Goal: Find contact information: Find contact information

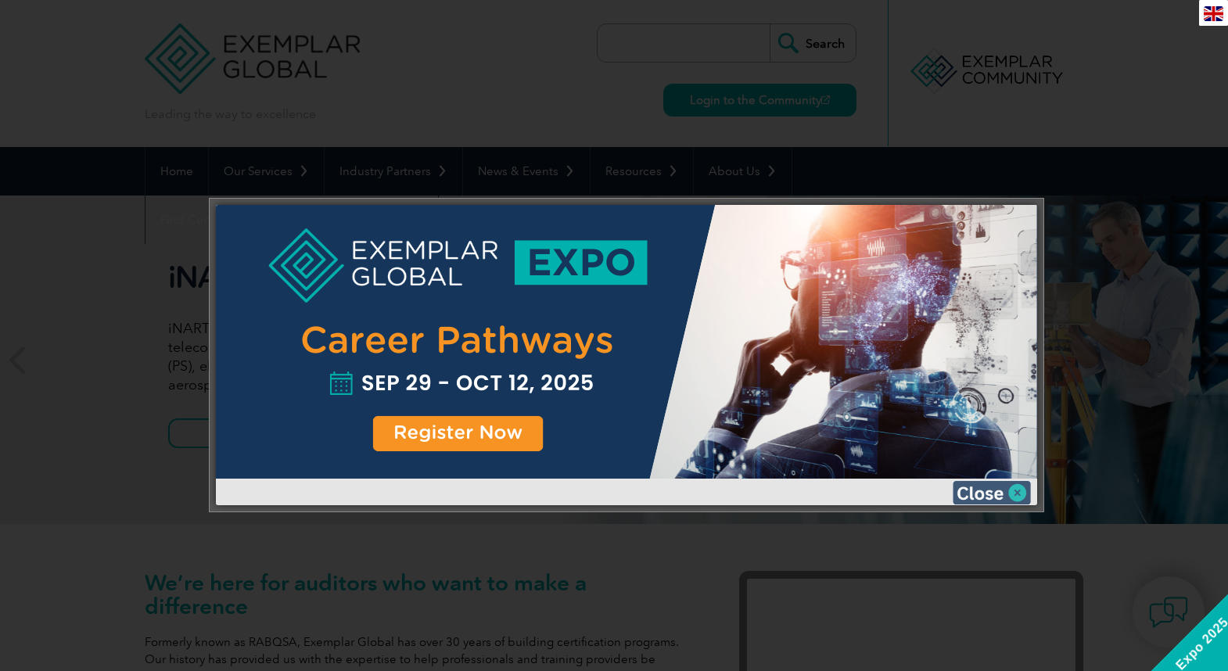
click at [974, 491] on img at bounding box center [991, 492] width 78 height 23
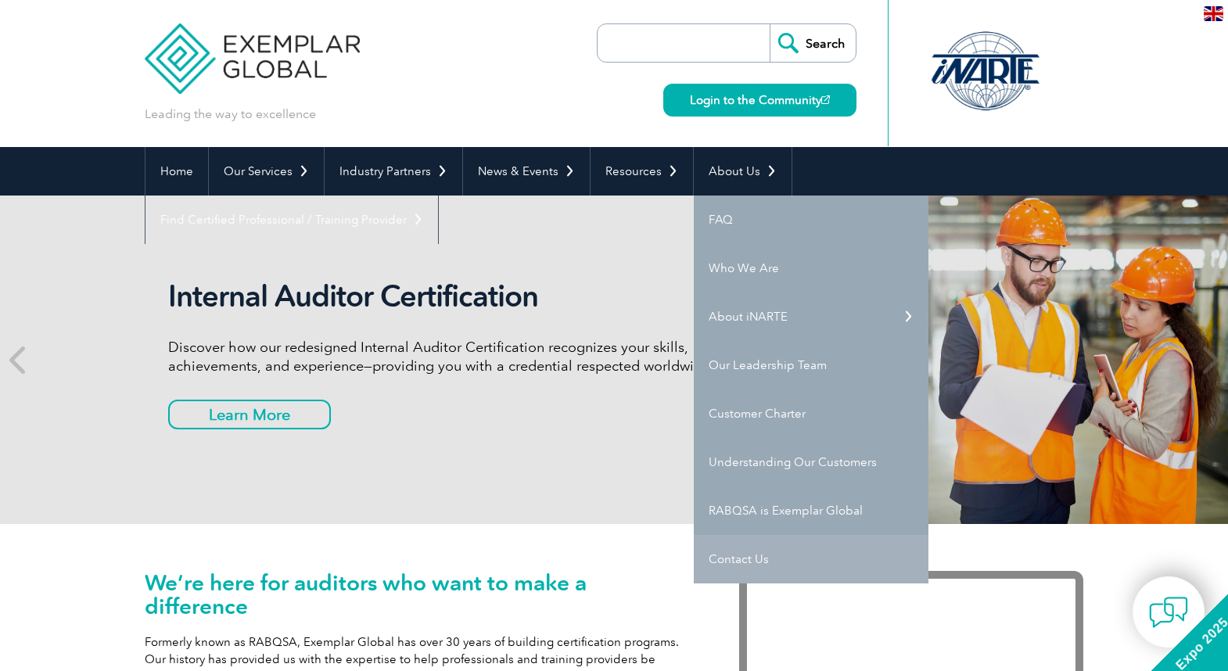
click at [730, 550] on link "Contact Us" at bounding box center [811, 559] width 235 height 48
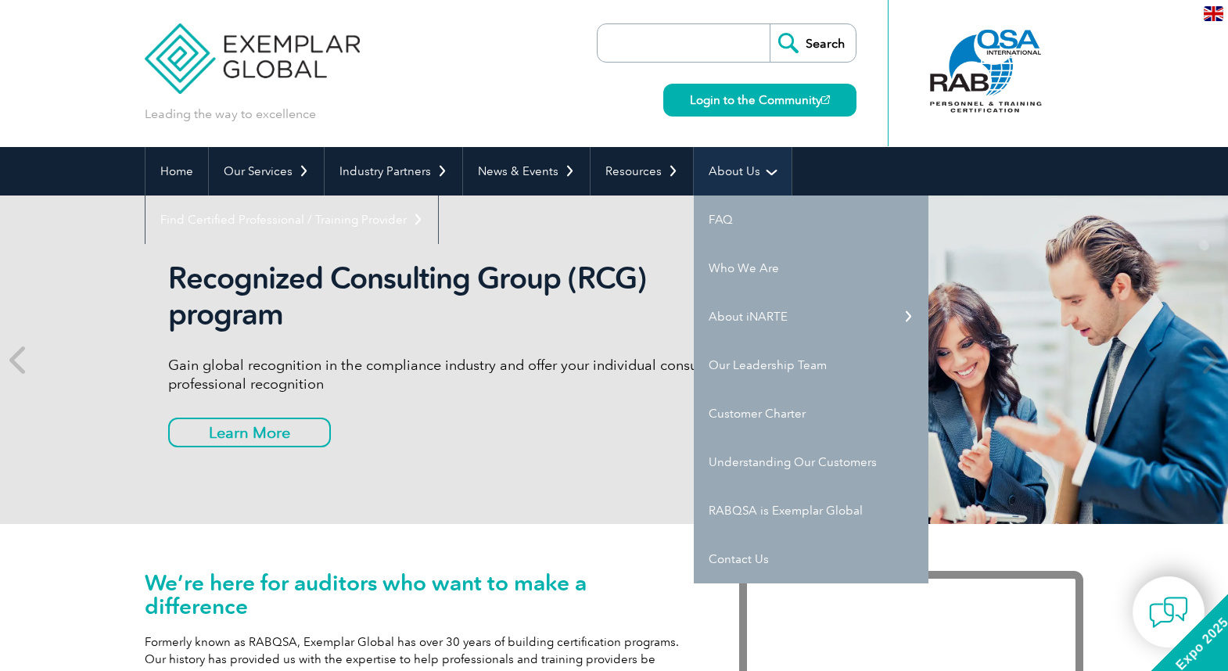
click at [727, 171] on link "About Us" at bounding box center [743, 171] width 98 height 48
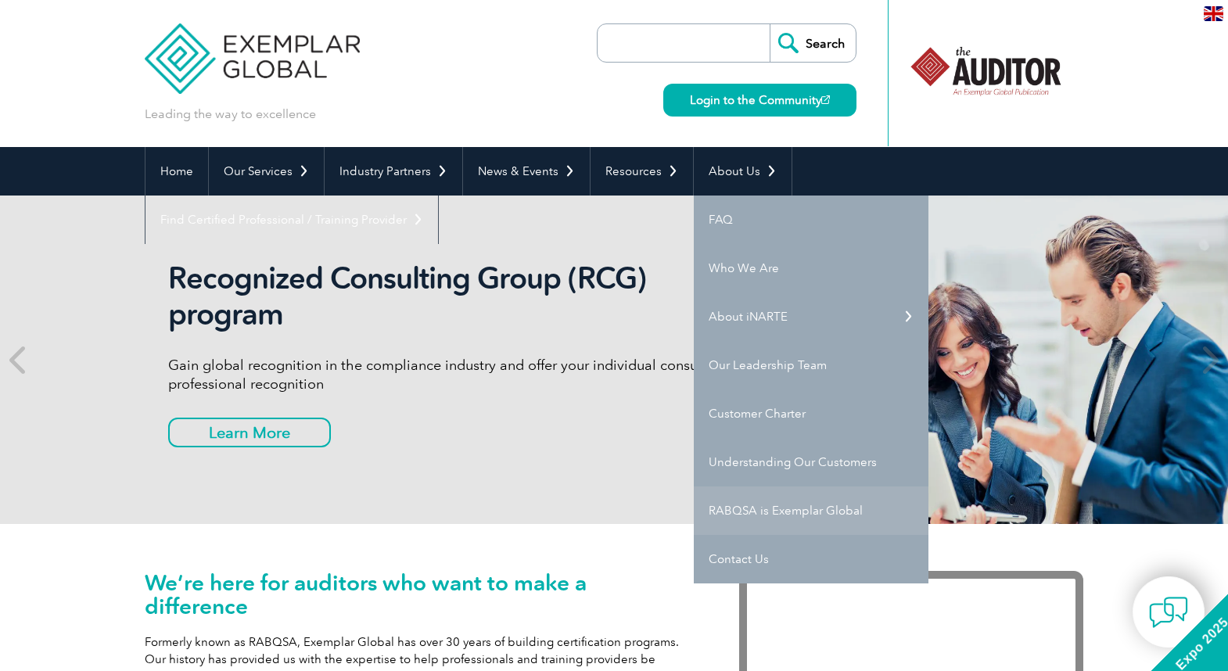
click at [733, 511] on link "RABQSA is Exemplar Global" at bounding box center [811, 510] width 235 height 48
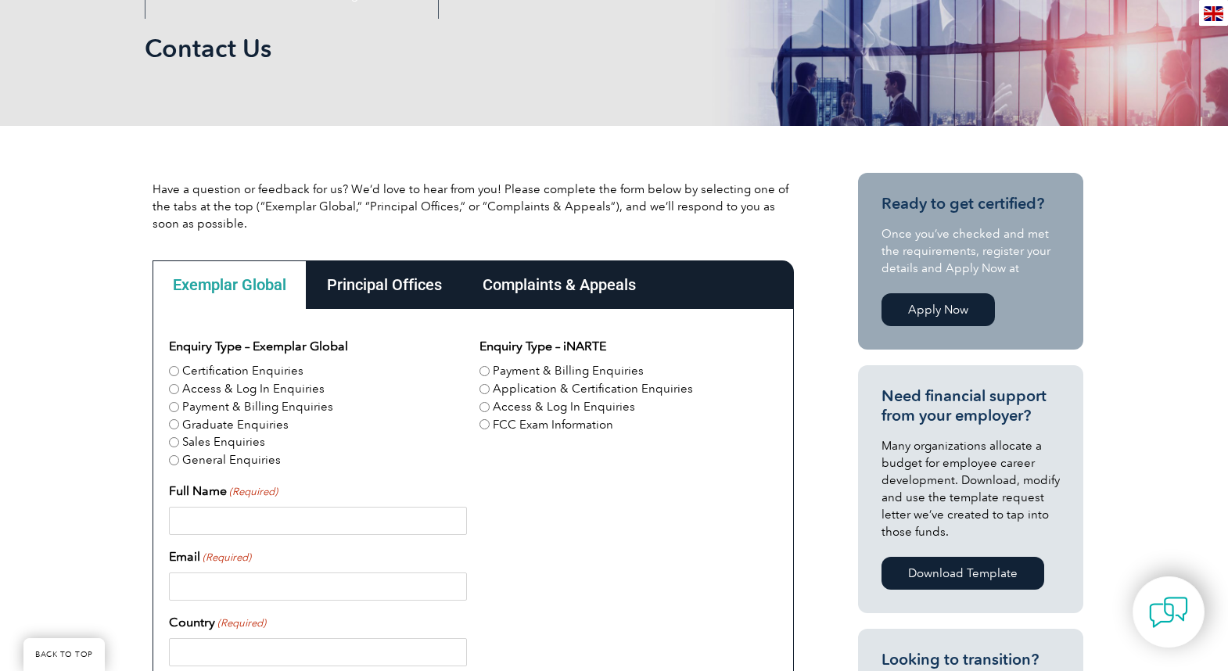
scroll to position [220, 0]
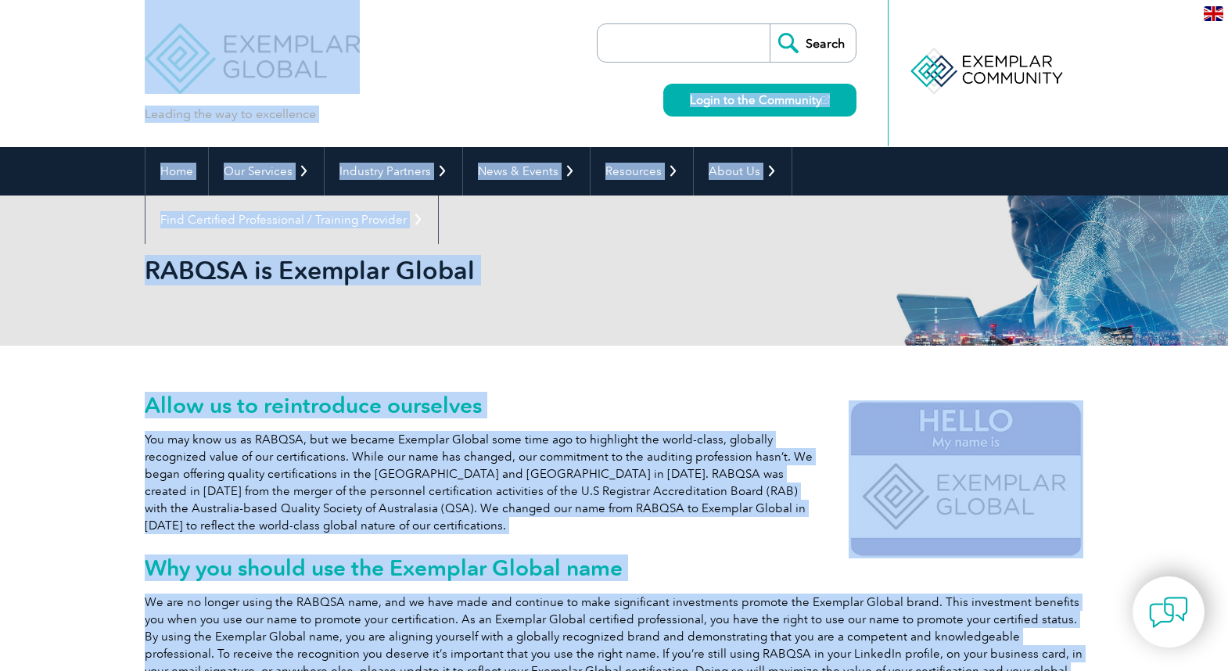
drag, startPoint x: 1223, startPoint y: 85, endPoint x: 1235, endPoint y: 178, distance: 93.9
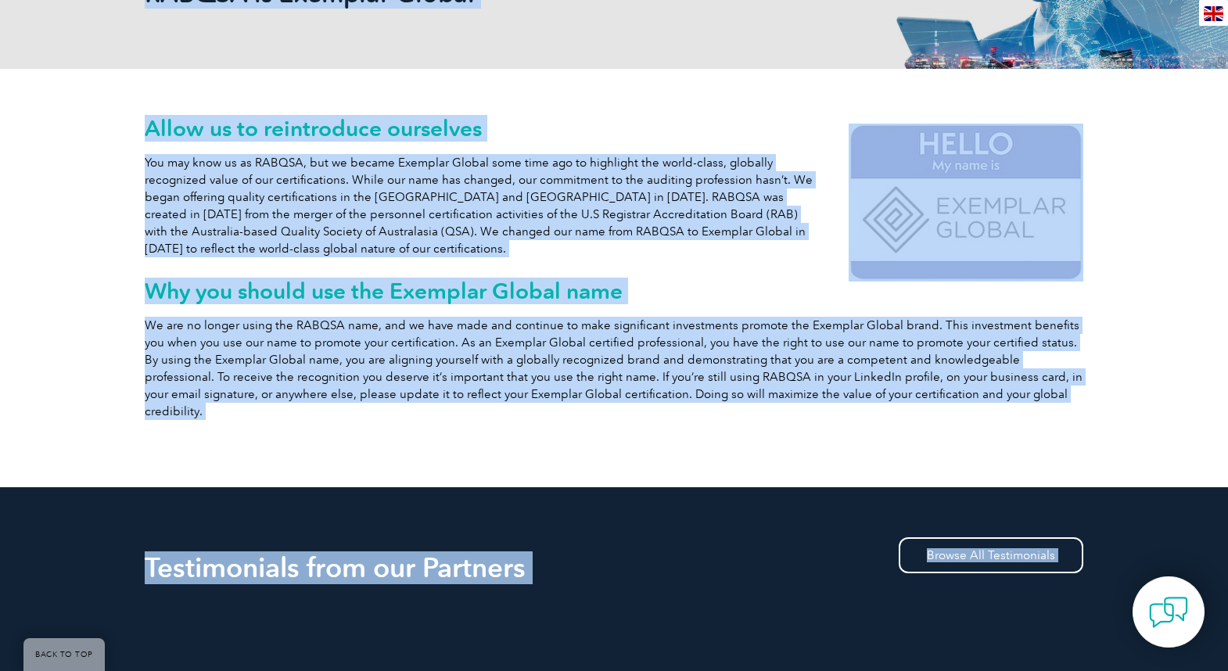
scroll to position [289, 0]
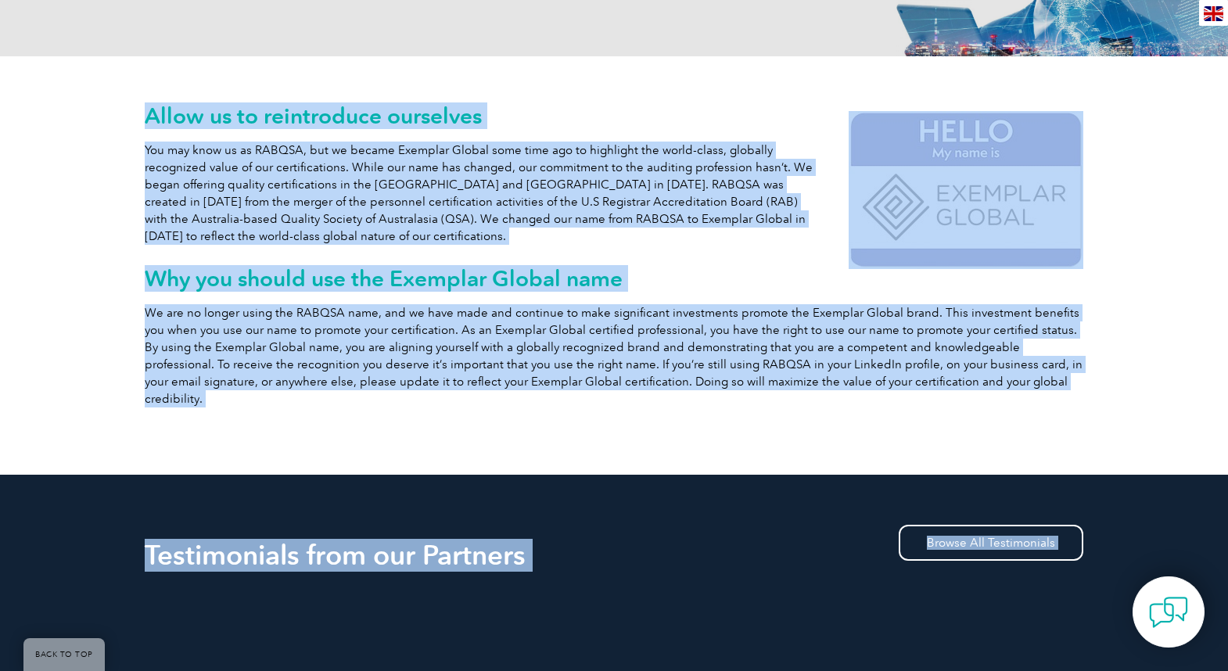
click at [1179, 286] on div "Allow us to reintroduce ourselves You may know us as RABQSA, but we became Exem…" at bounding box center [614, 265] width 1228 height 418
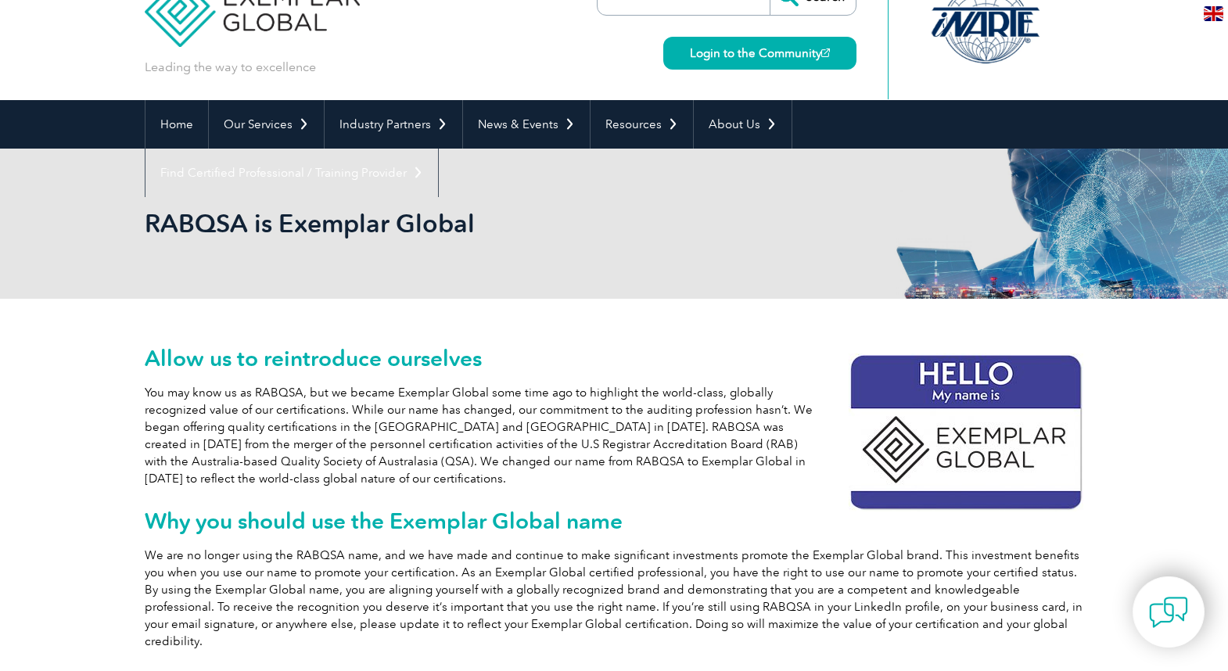
scroll to position [0, 0]
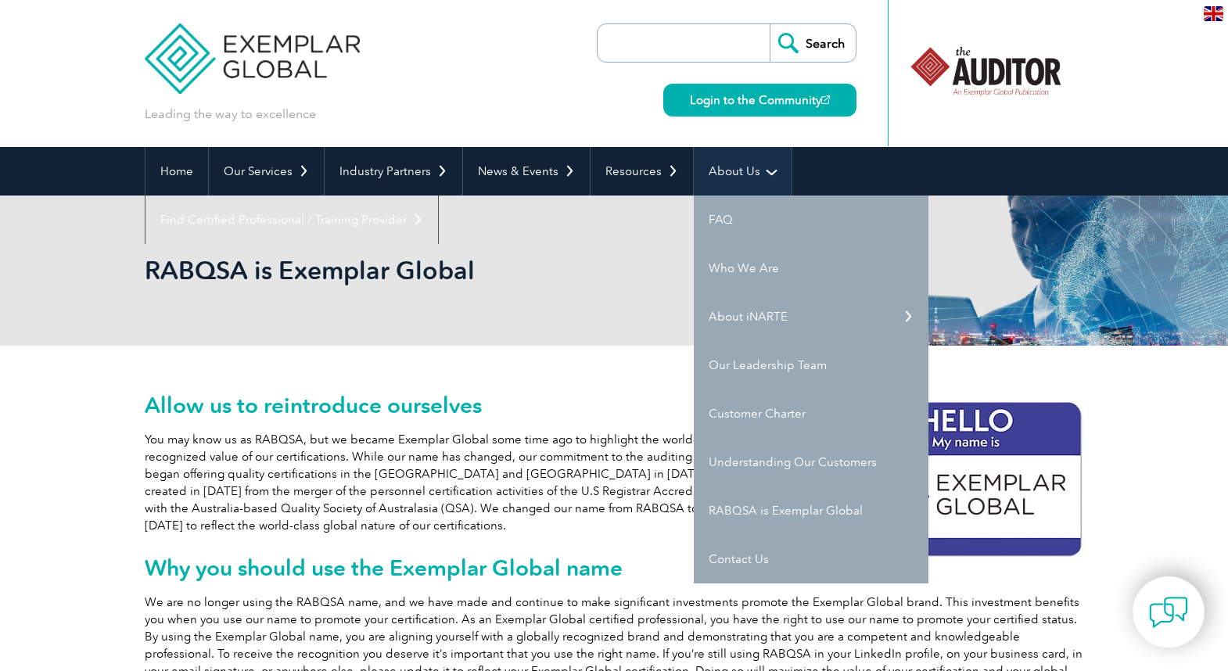
click at [713, 163] on link "About Us" at bounding box center [743, 171] width 98 height 48
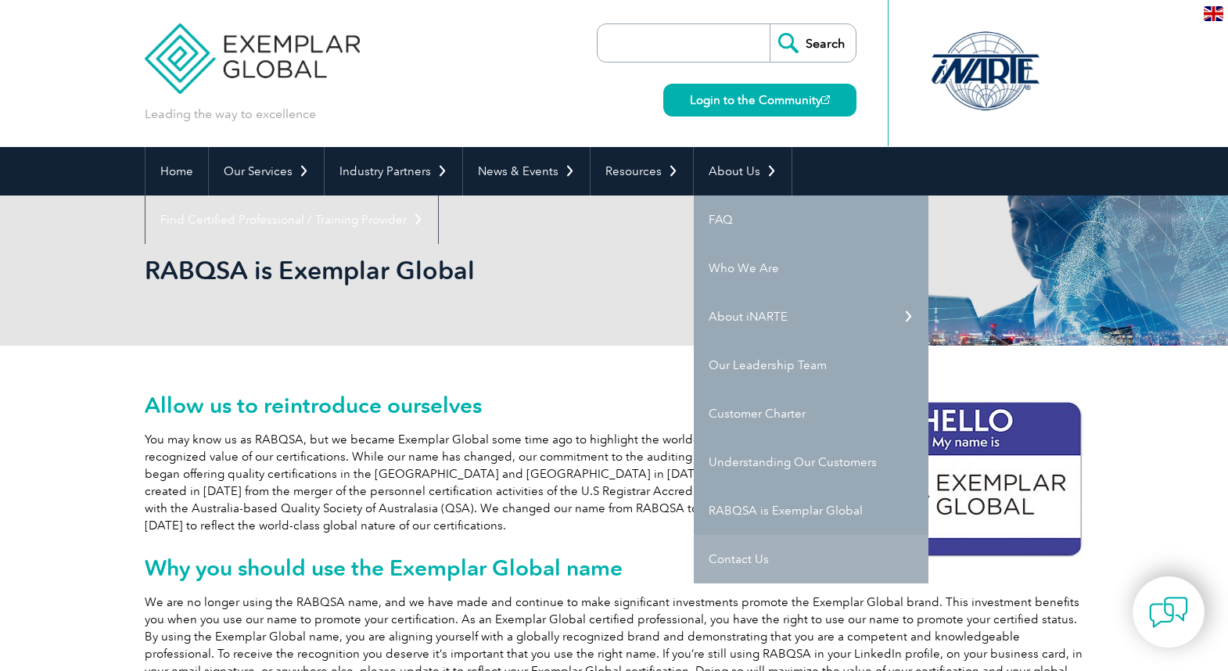
click at [726, 554] on link "Contact Us" at bounding box center [811, 559] width 235 height 48
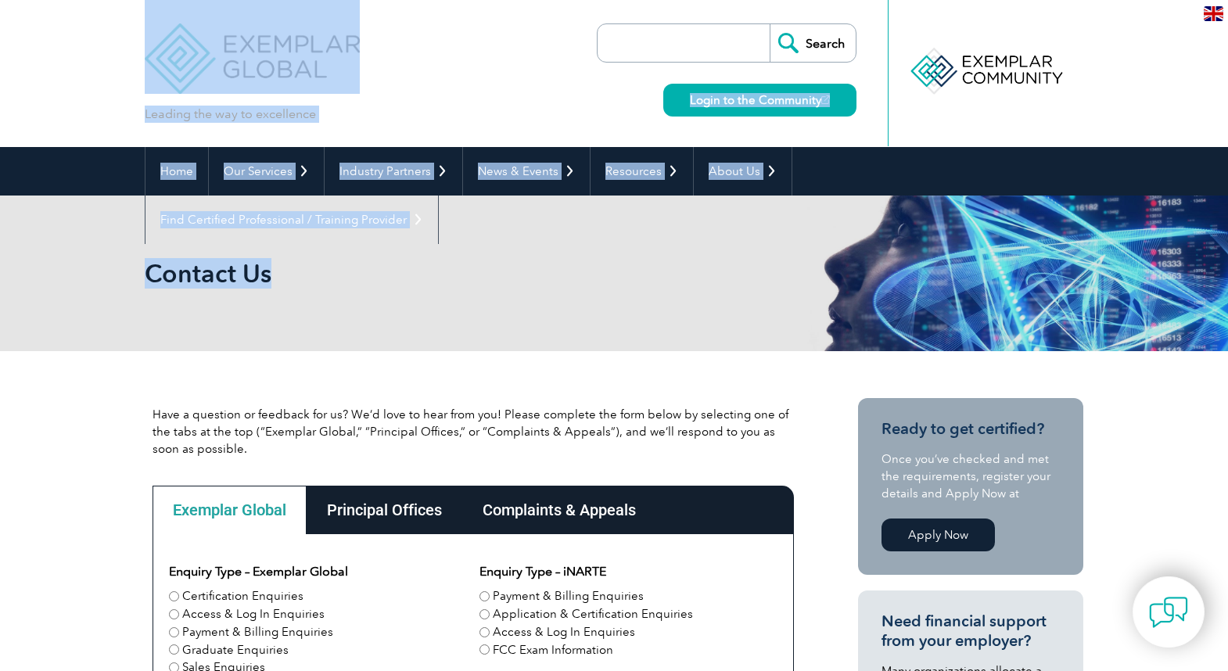
drag, startPoint x: 1226, startPoint y: 137, endPoint x: 1213, endPoint y: 291, distance: 154.5
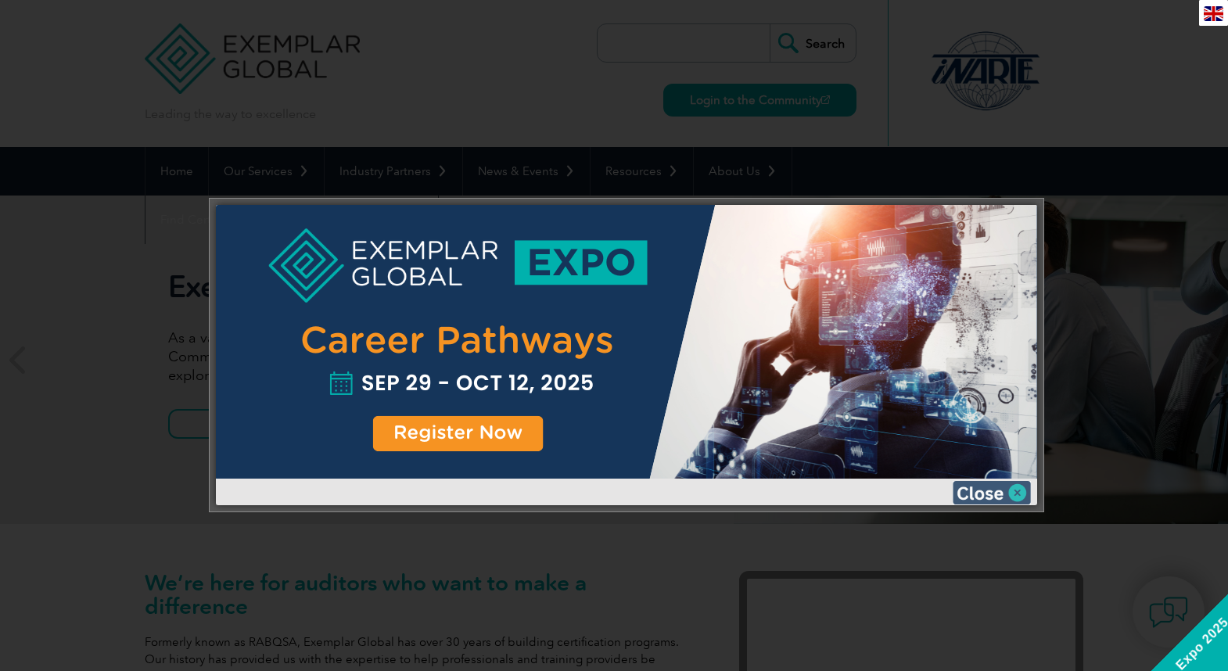
click at [980, 490] on img at bounding box center [991, 492] width 78 height 23
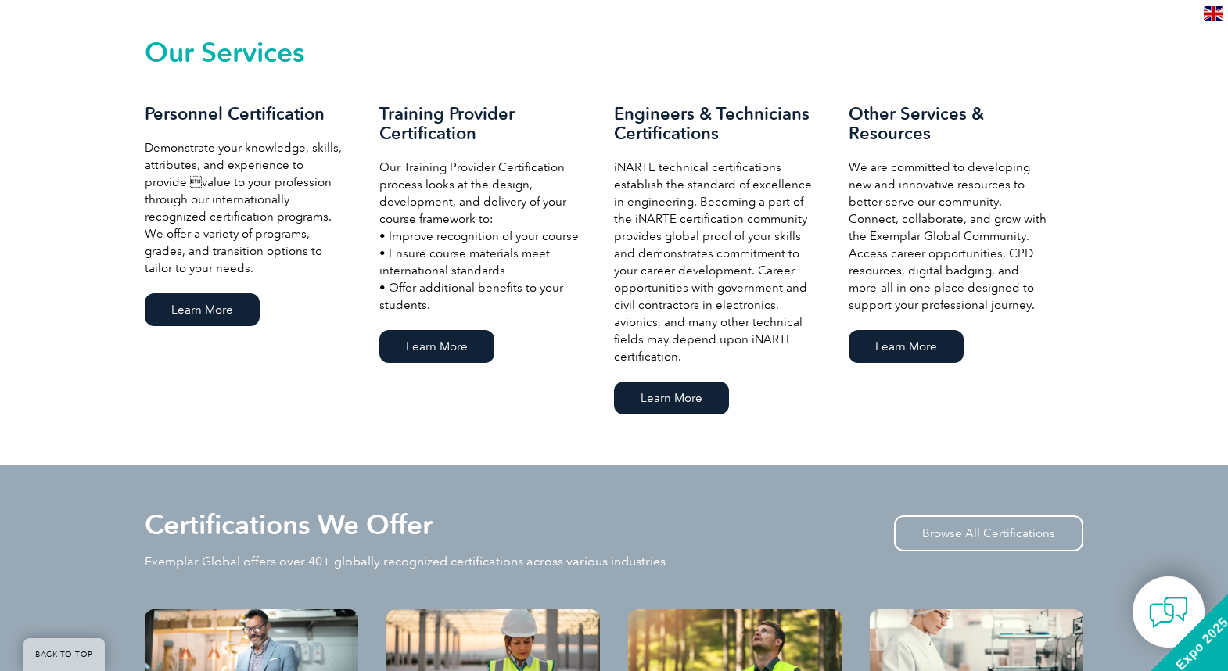
scroll to position [1143, 0]
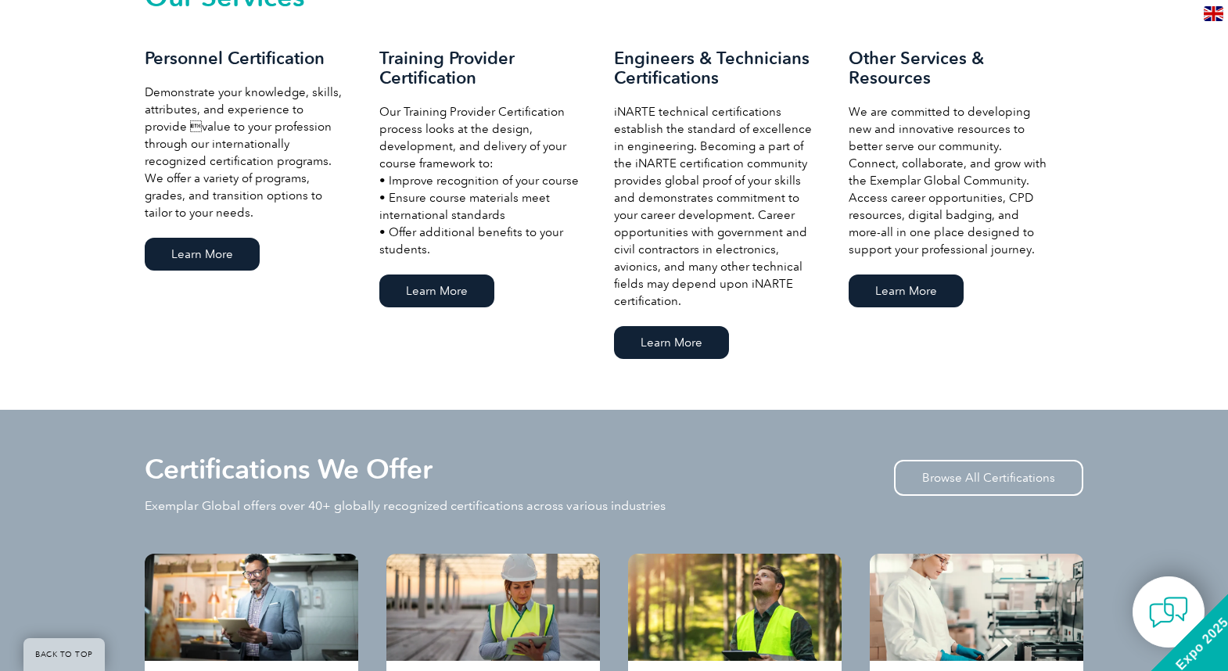
click at [763, 440] on div "Certifications We Offer Exemplar Global offers over 40+ globally recognized cer…" at bounding box center [614, 626] width 1228 height 432
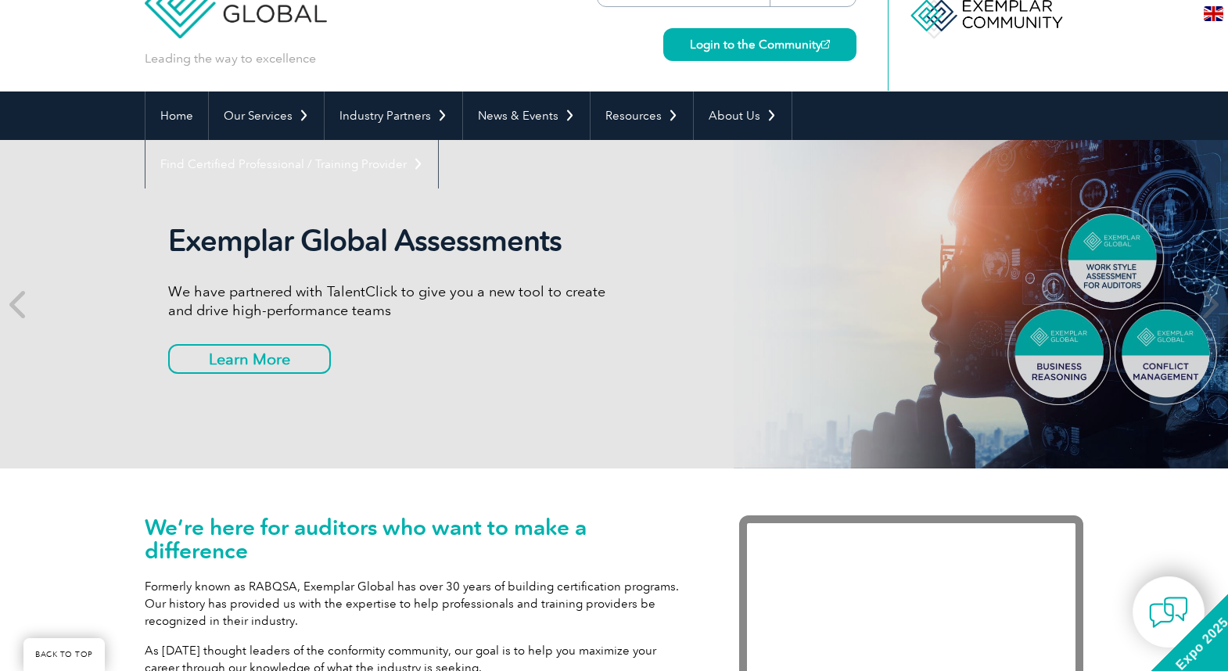
scroll to position [0, 0]
